Goal: Contribute content: Contribute content

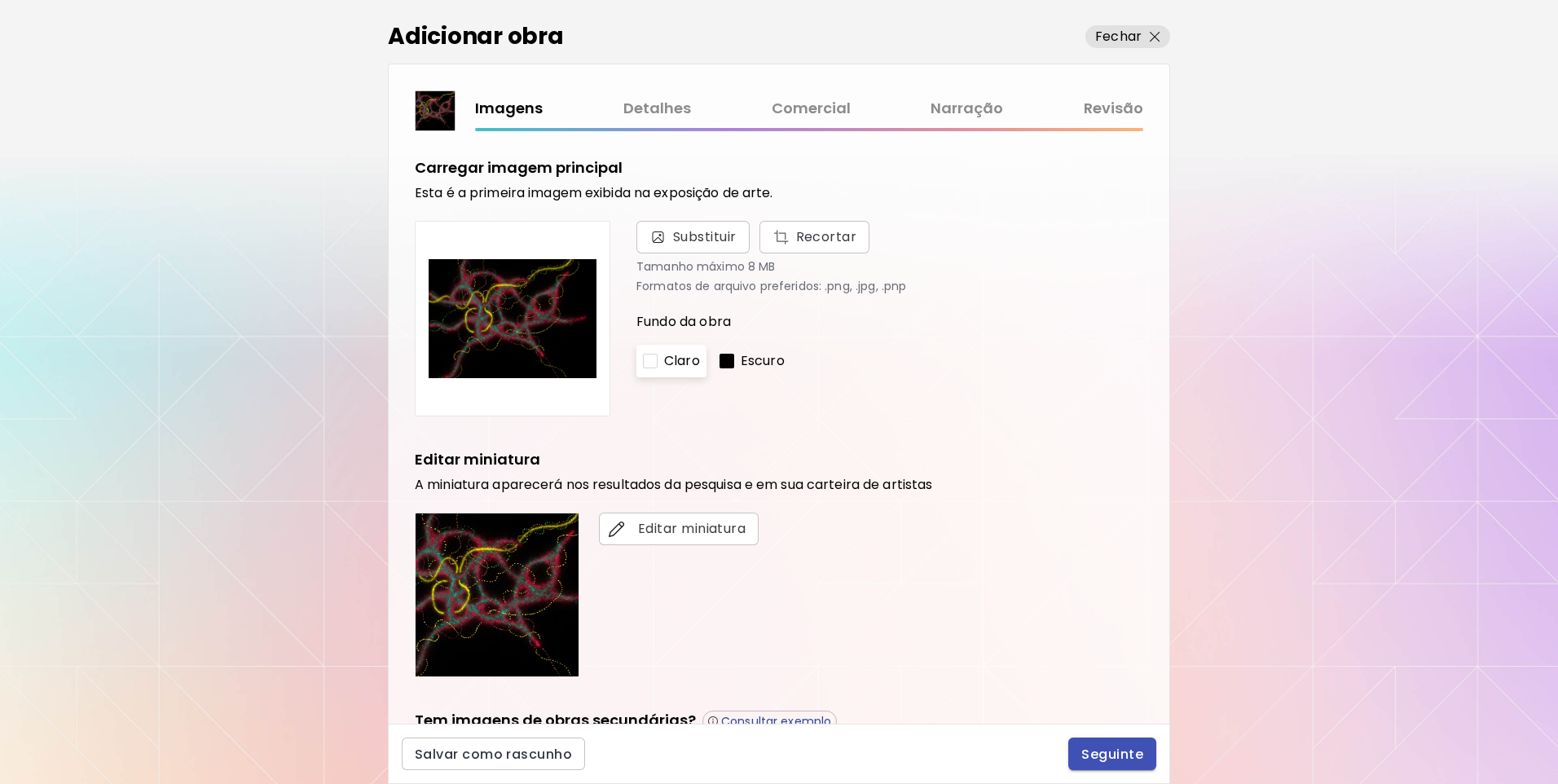
click at [1110, 749] on span "Seguinte" at bounding box center [1113, 753] width 62 height 17
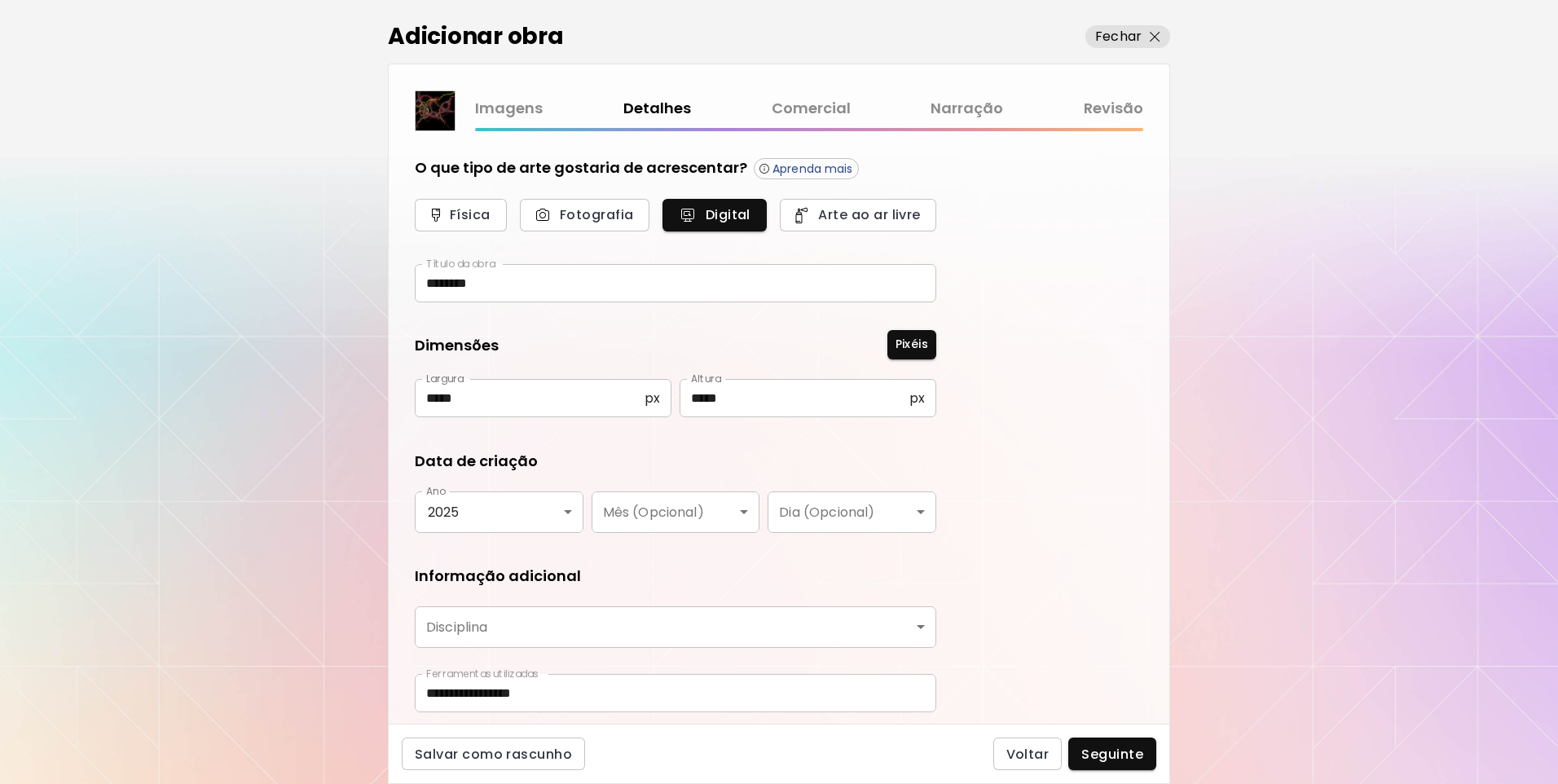
type input "**********"
click at [1103, 104] on link "Revisão" at bounding box center [1114, 109] width 59 height 24
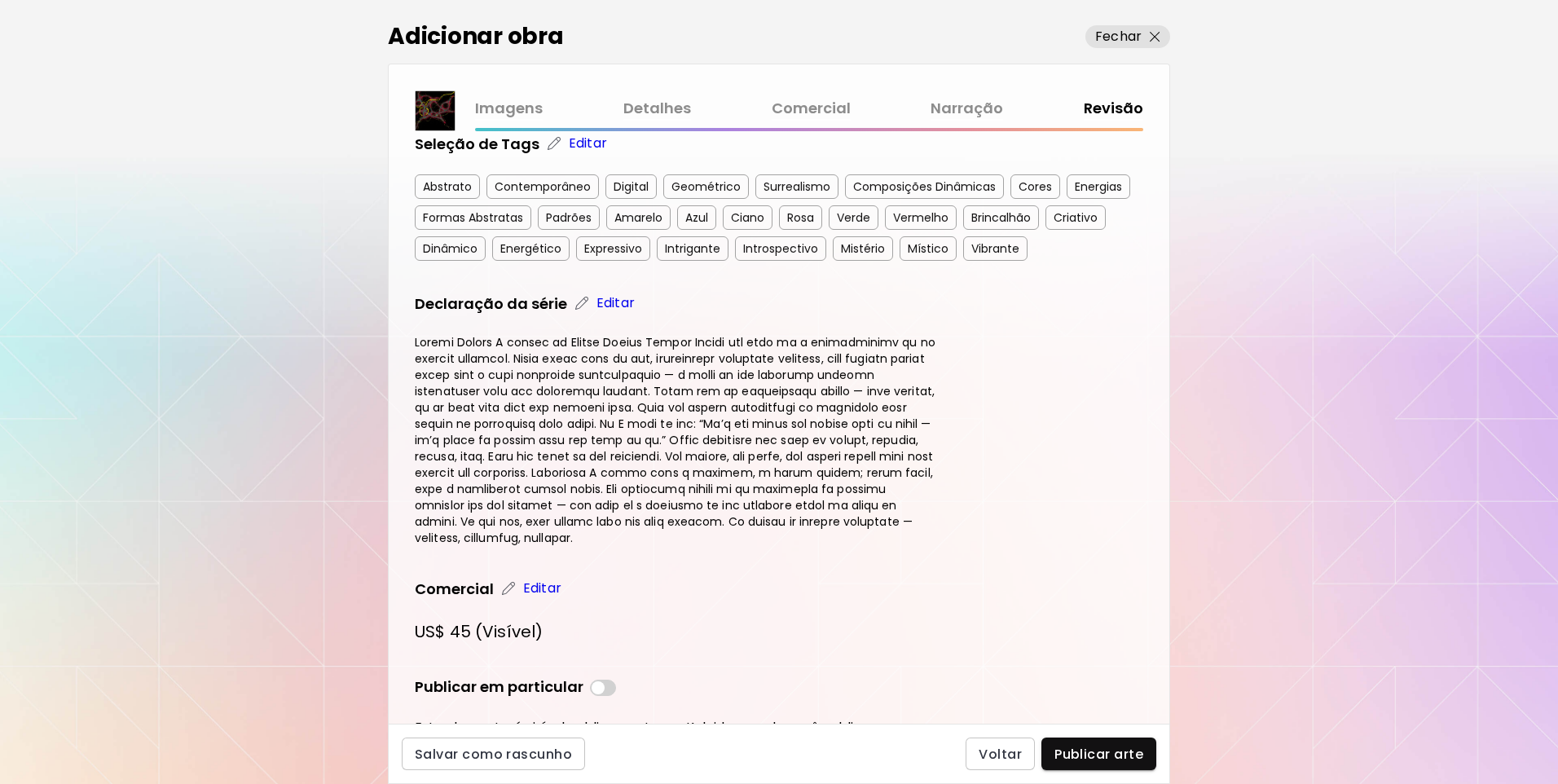
scroll to position [375, 0]
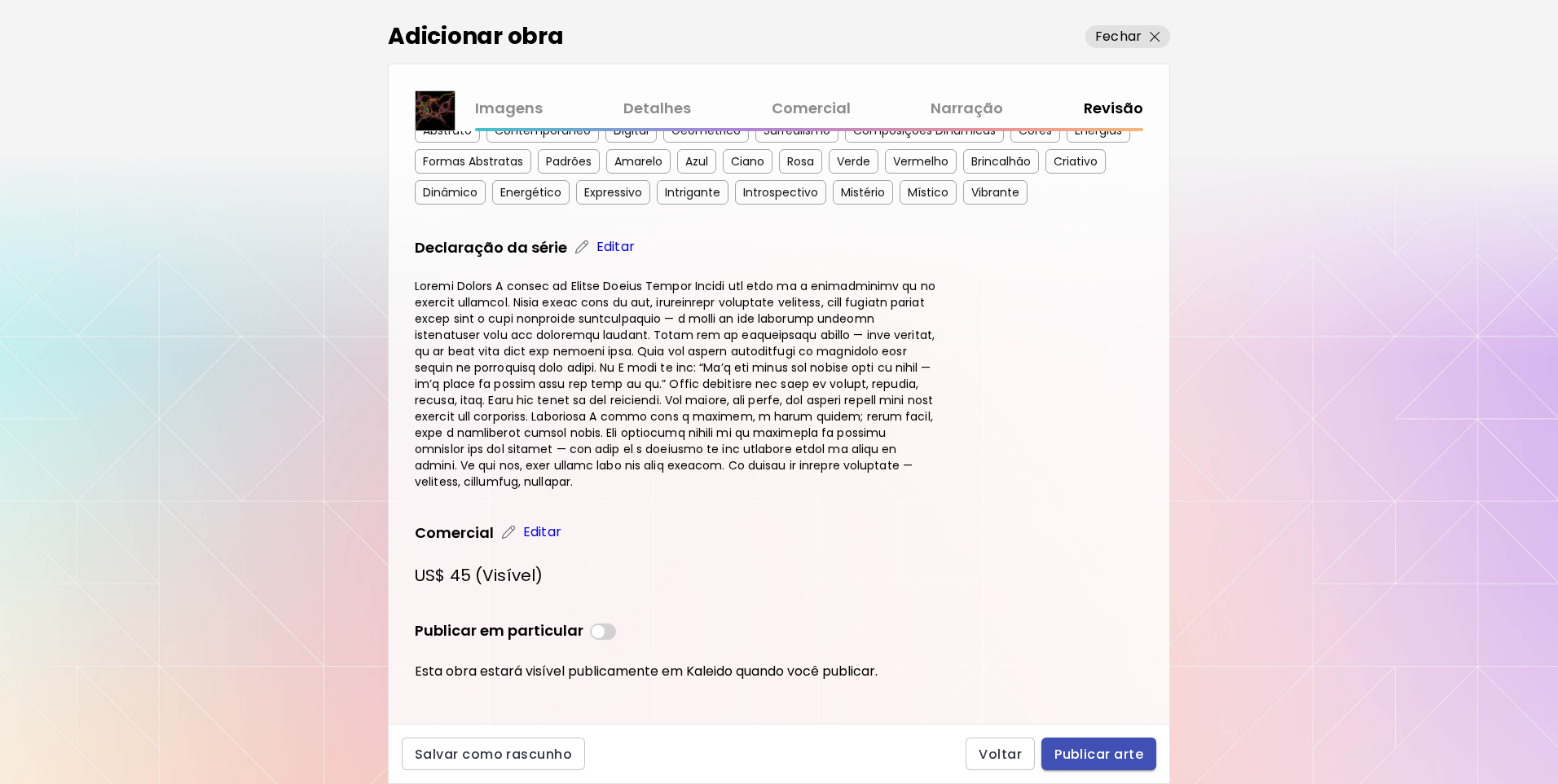
click at [1094, 749] on span "Publicar arte" at bounding box center [1099, 753] width 89 height 17
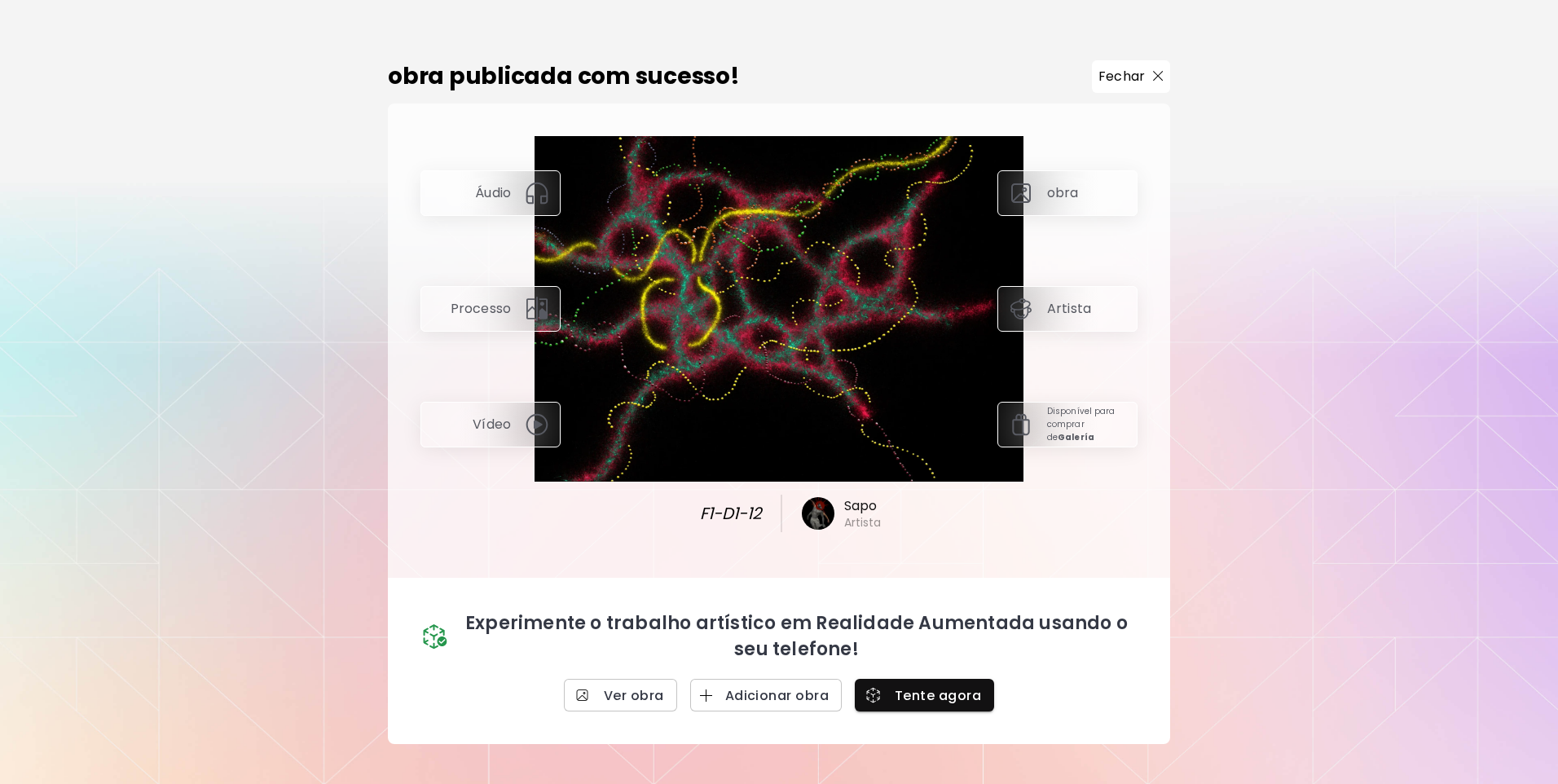
click at [527, 303] on img at bounding box center [536, 308] width 26 height 26
click at [1170, 73] on div "obra publicada com sucesso! Fechar Áudio Processo Vídeo obra Artista Disponível…" at bounding box center [779, 392] width 1558 height 784
click at [1157, 74] on img "button" at bounding box center [1159, 76] width 11 height 11
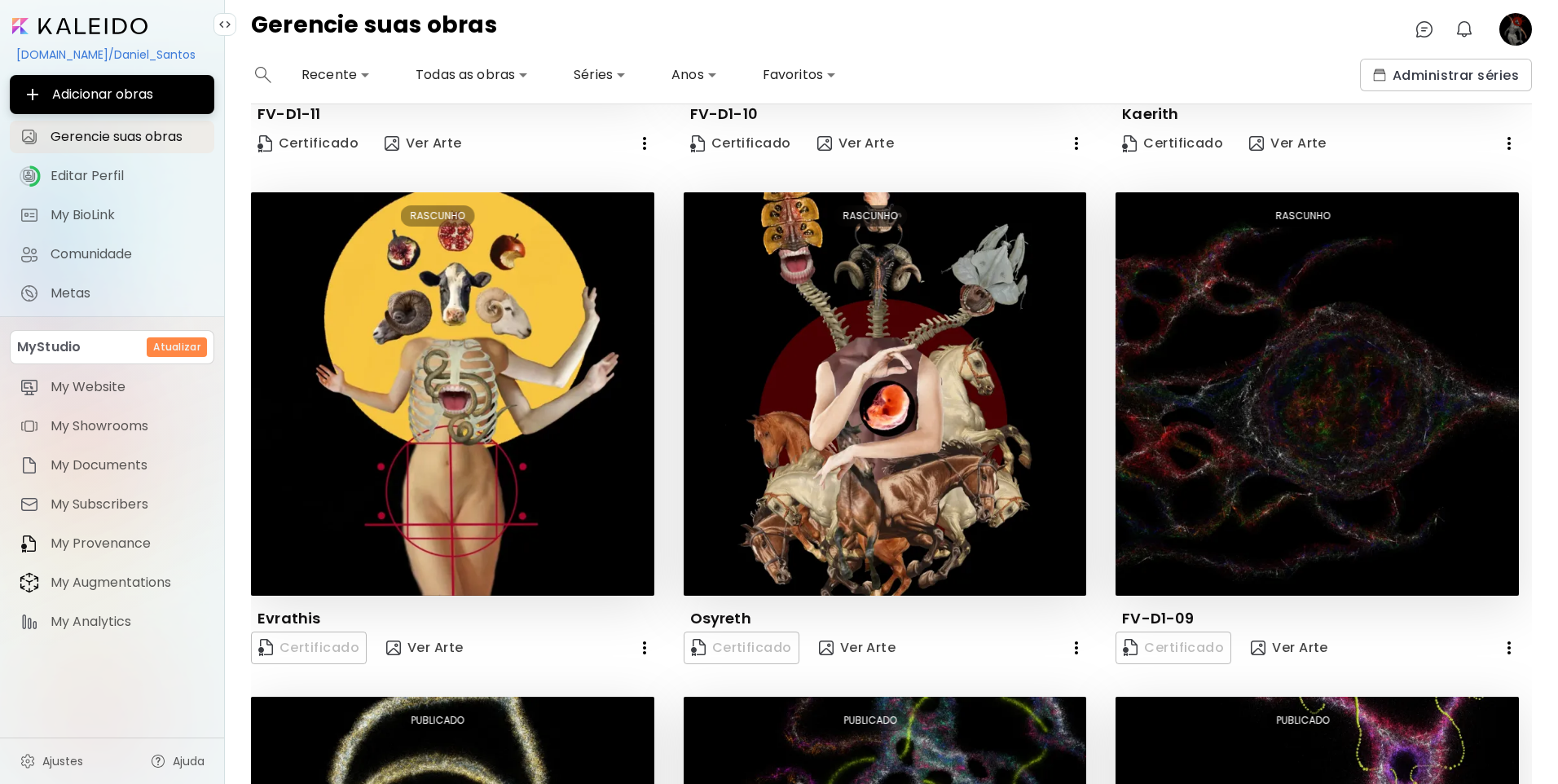
scroll to position [580, 0]
